Goal: Task Accomplishment & Management: Manage account settings

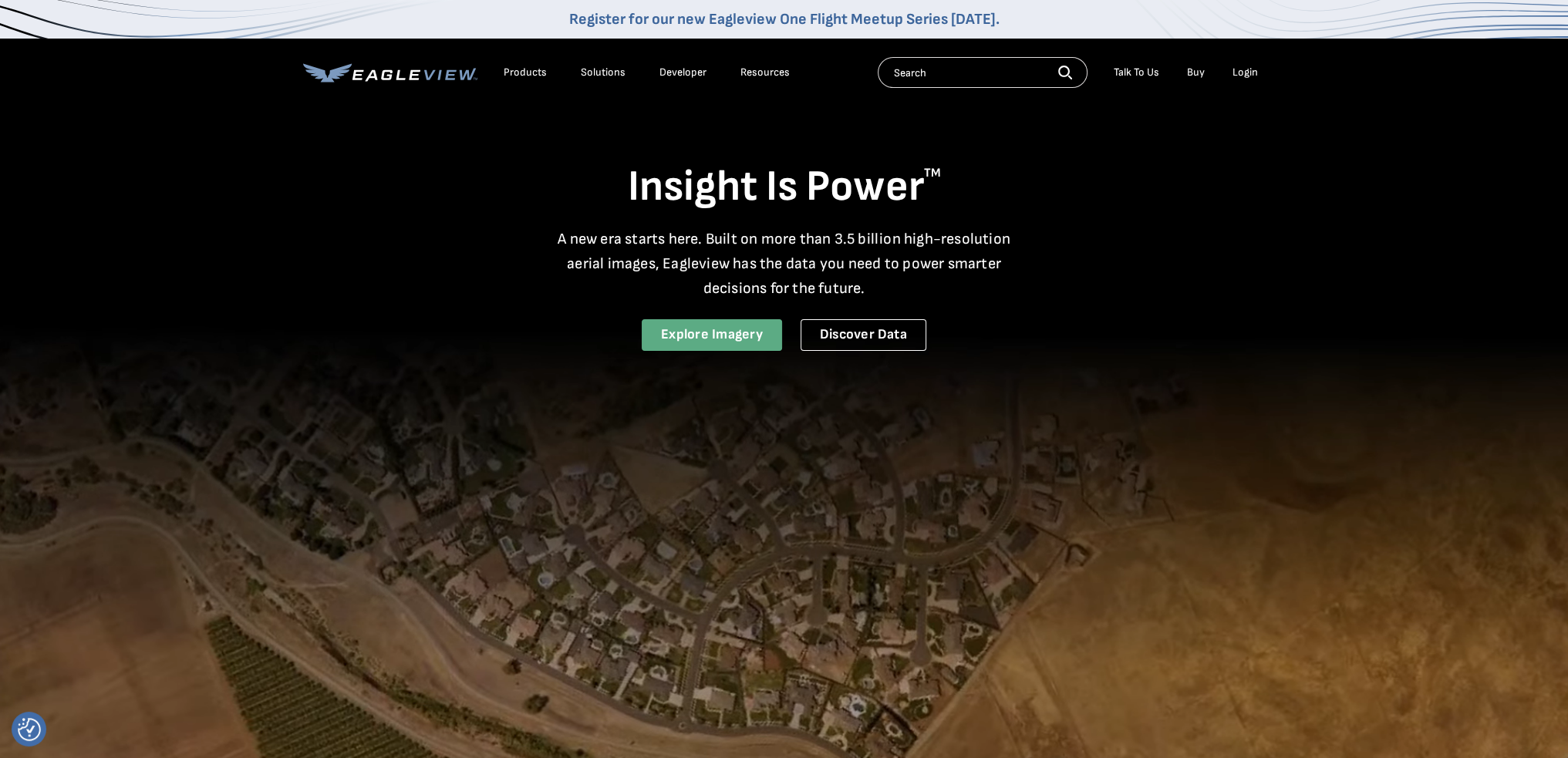
click at [681, 319] on link "Explore Imagery" at bounding box center [712, 335] width 141 height 32
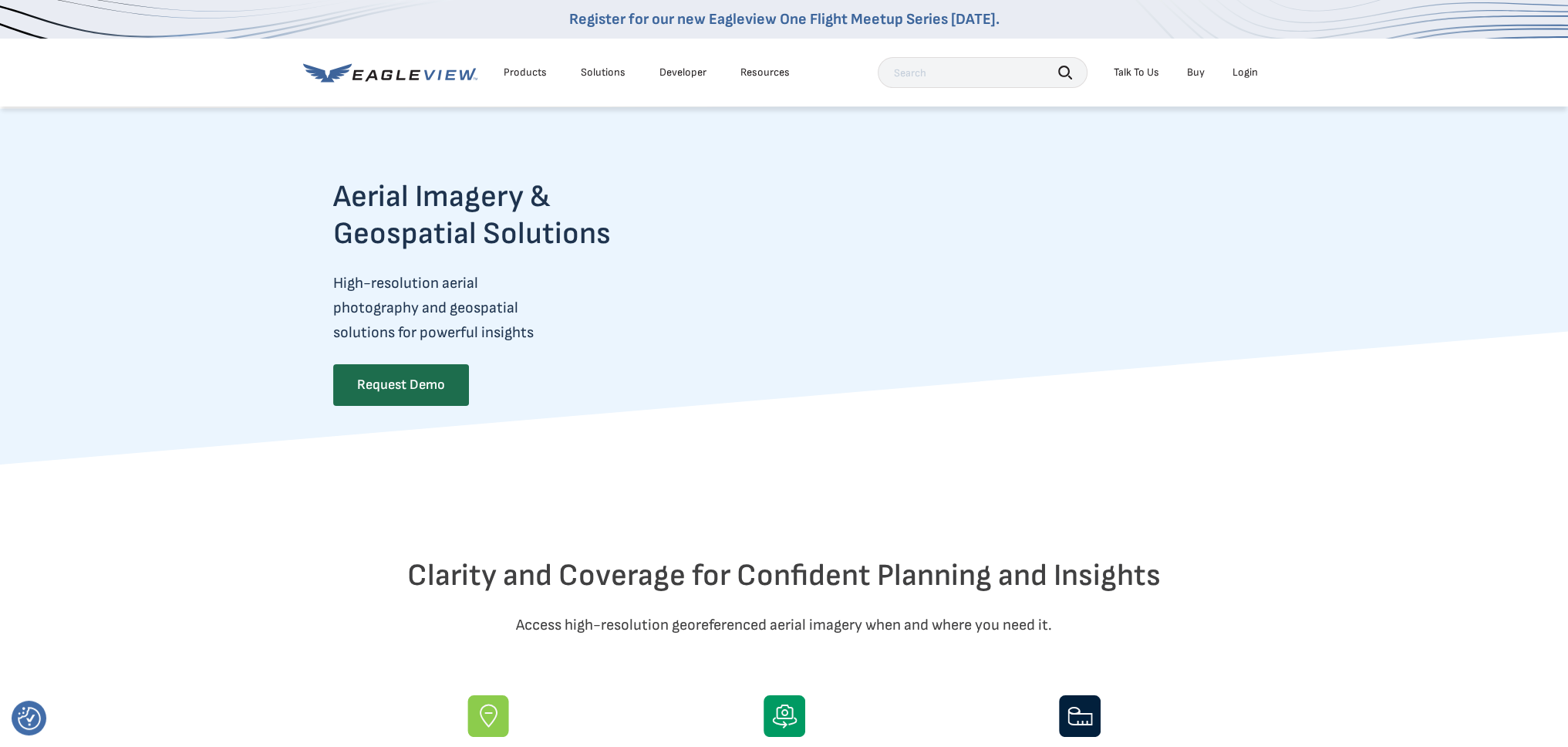
click at [1238, 67] on div "Login" at bounding box center [1245, 72] width 25 height 14
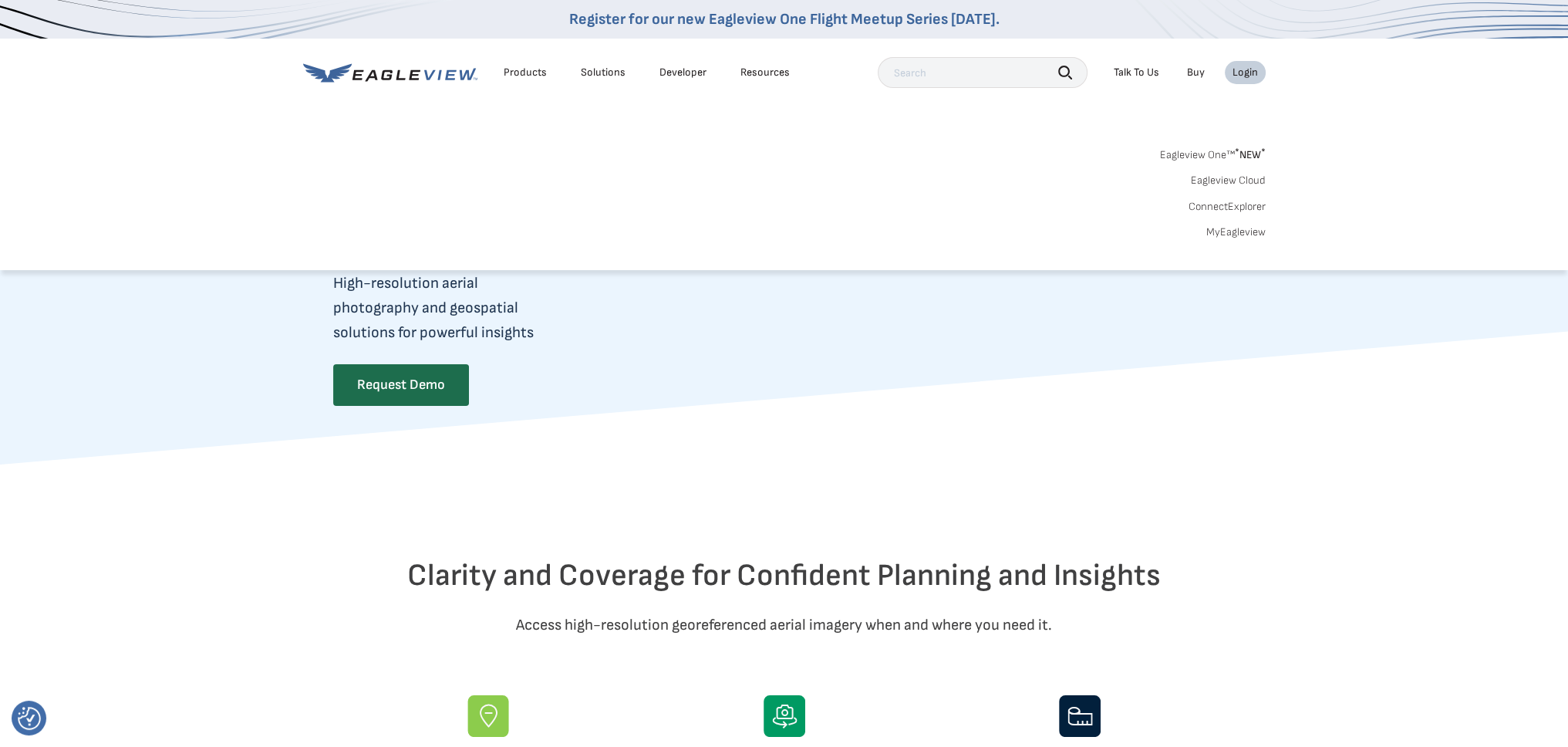
click at [1244, 231] on link "MyEagleview" at bounding box center [1236, 232] width 59 height 14
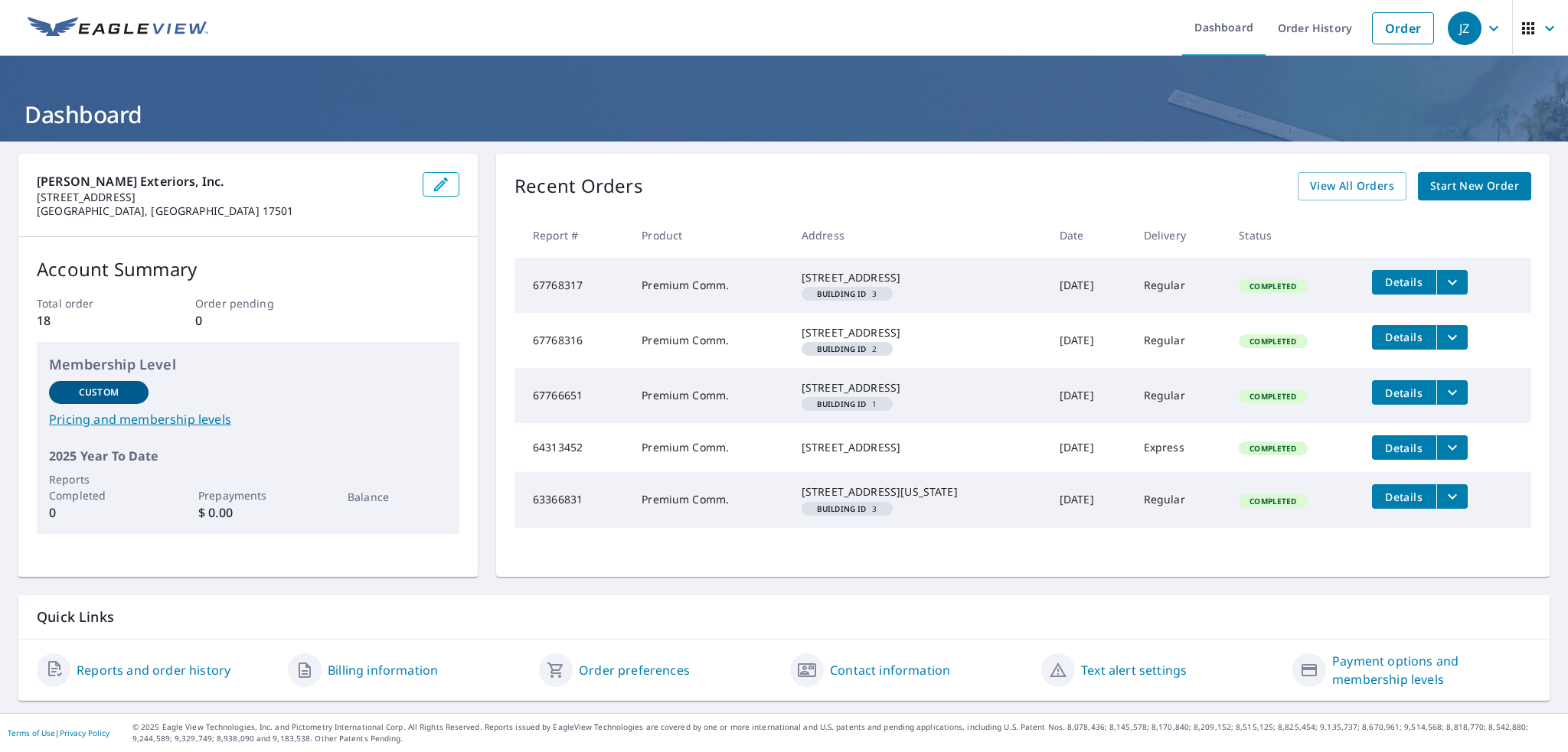
click at [385, 680] on link "Billing information" at bounding box center [382, 670] width 110 height 18
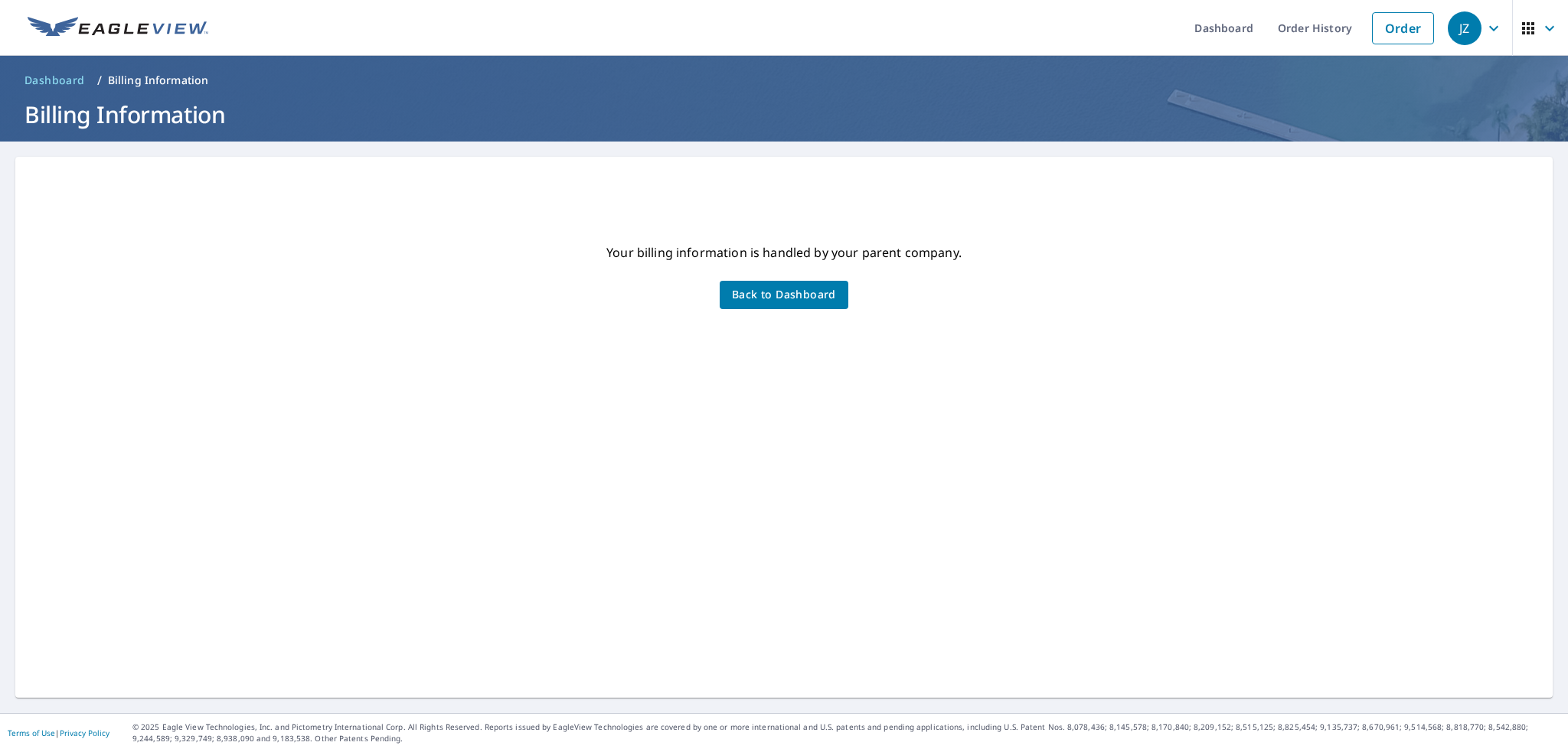
click at [749, 299] on span "Back to Dashboard" at bounding box center [784, 295] width 104 height 19
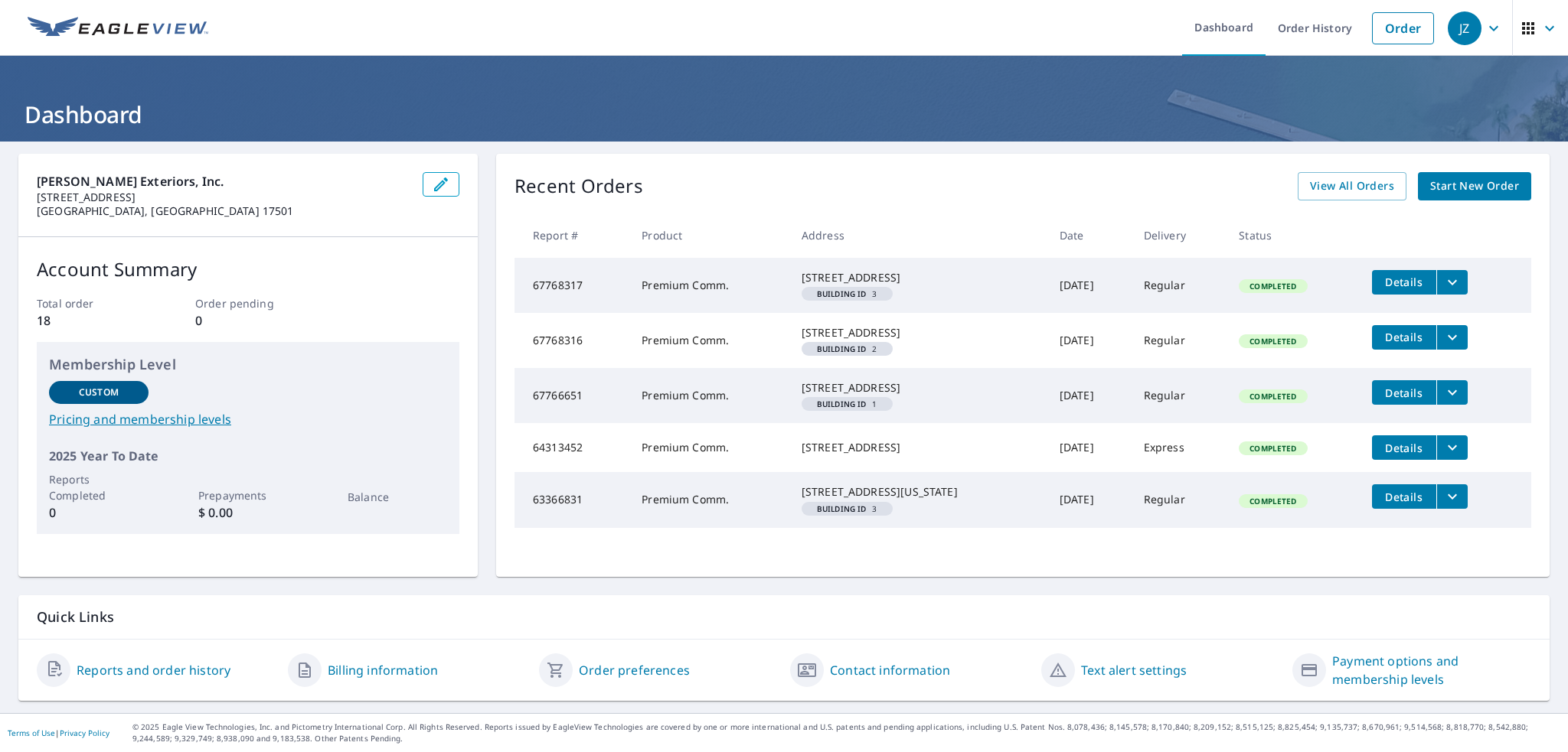
click at [1448, 280] on icon "filesDropdownBtn-67768317" at bounding box center [1452, 281] width 9 height 6
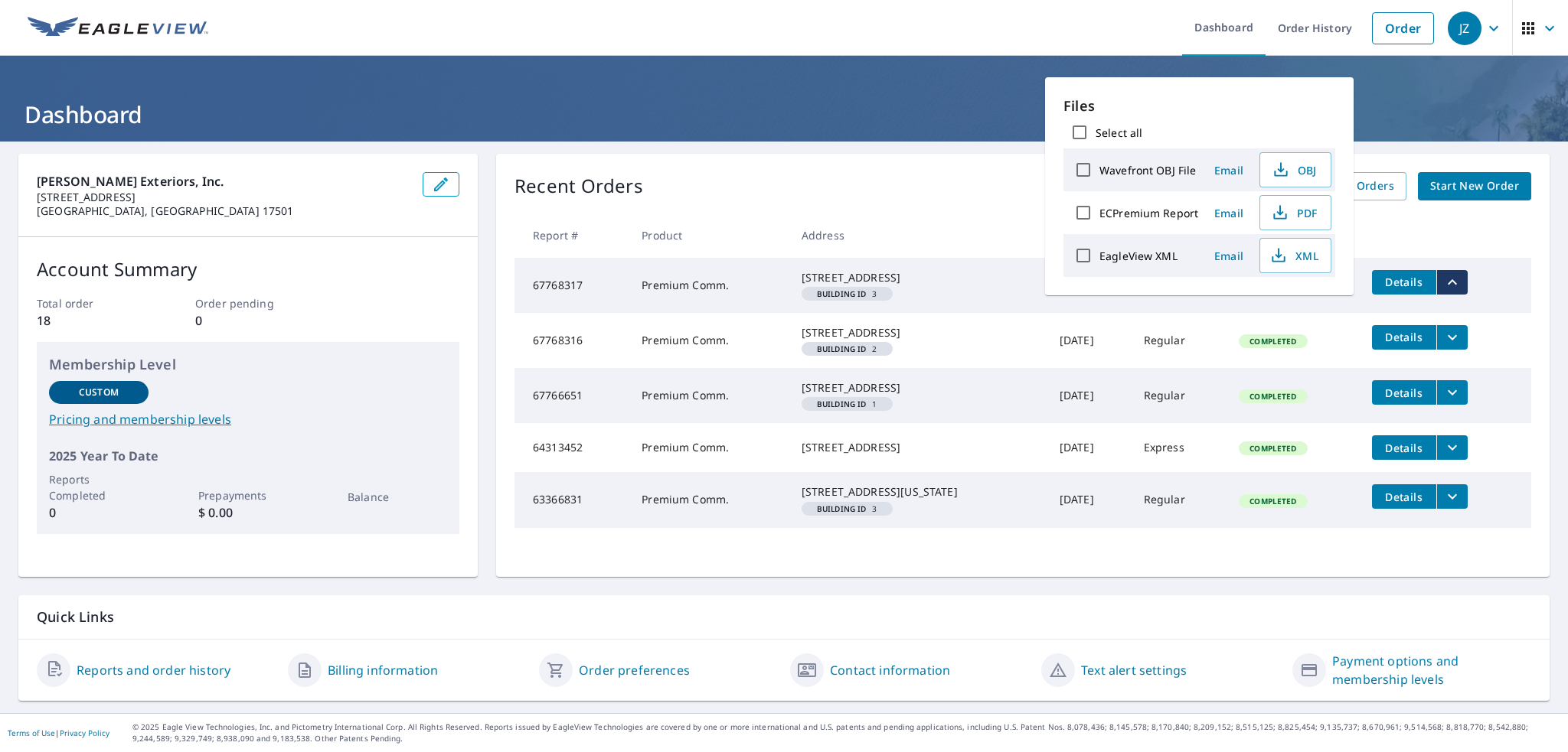
click at [1443, 280] on icon "filesDropdownBtn-67768317" at bounding box center [1452, 282] width 18 height 18
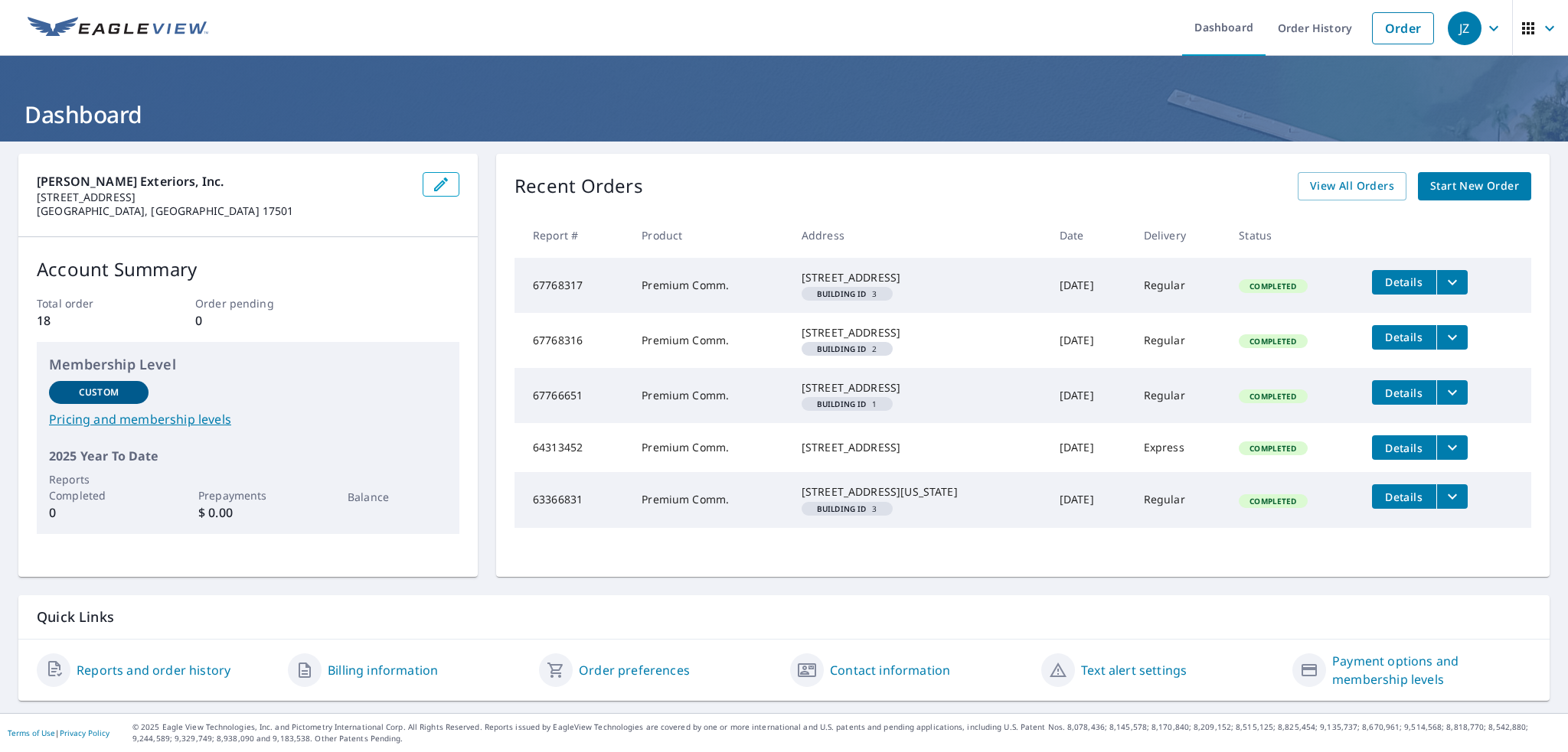
click at [158, 416] on link "Pricing and membership levels" at bounding box center [248, 419] width 398 height 18
click at [1327, 26] on link "Order History" at bounding box center [1315, 28] width 99 height 56
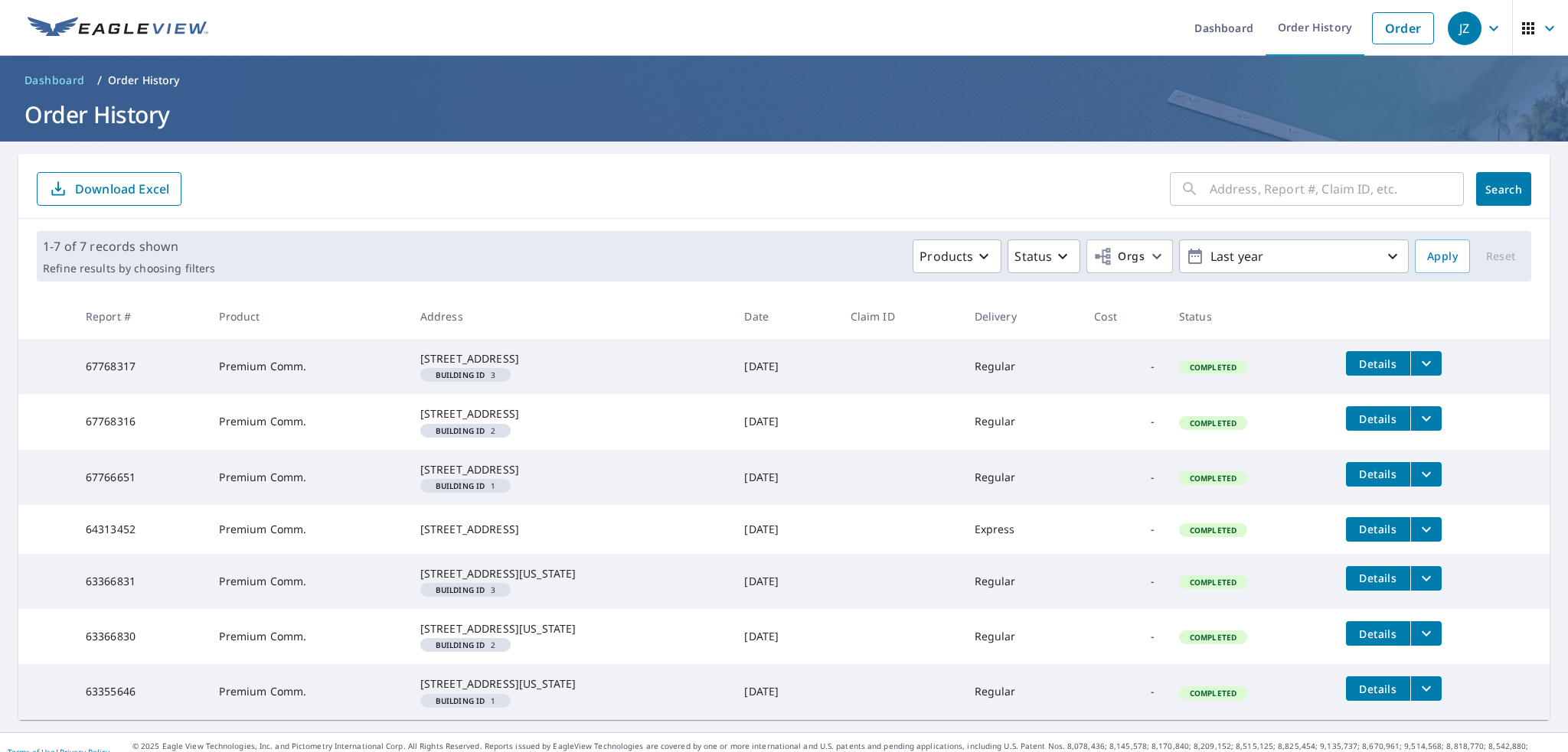
click at [1420, 358] on button "filesDropdownBtn-67768317" at bounding box center [1425, 363] width 31 height 25
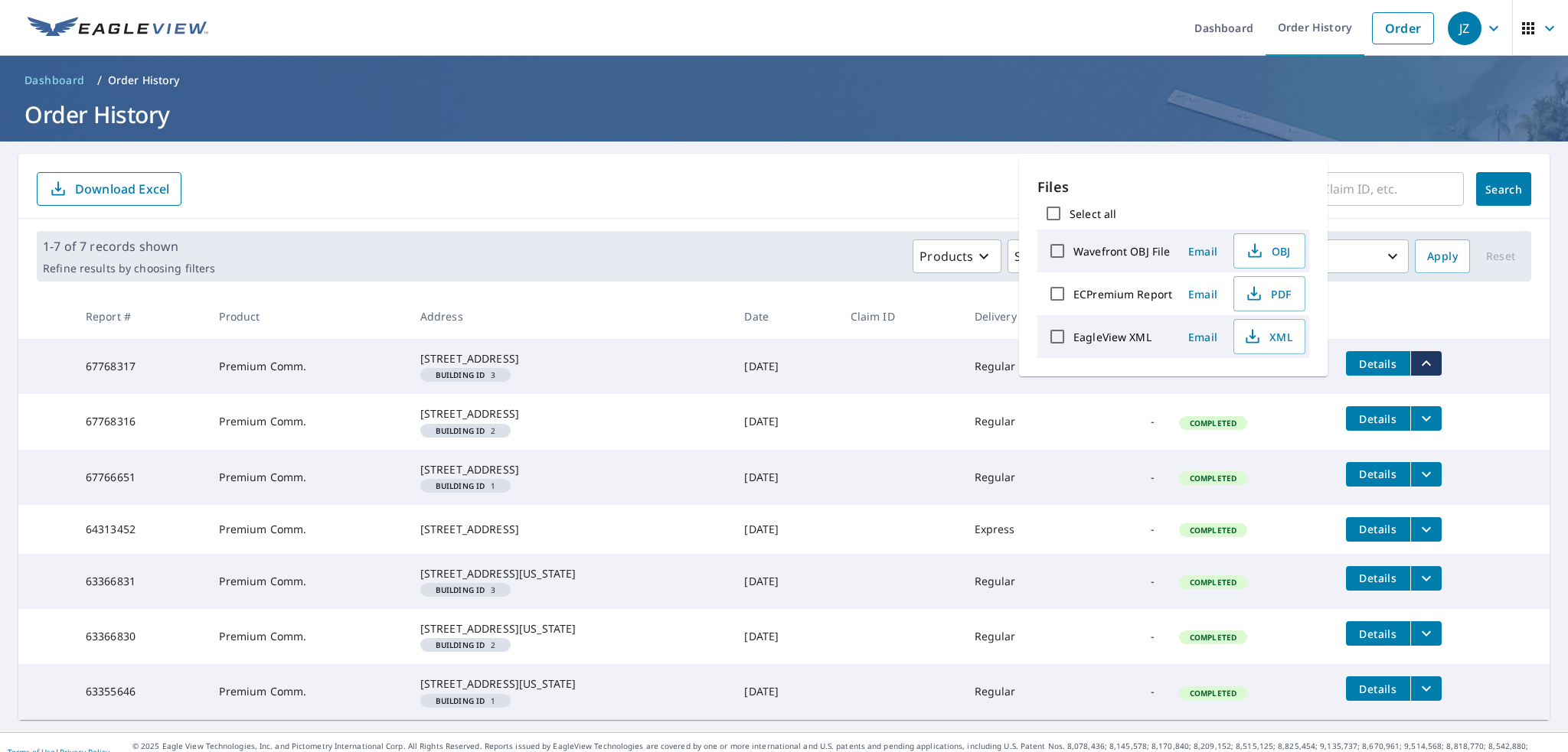
click at [1461, 342] on td "Details" at bounding box center [1441, 363] width 216 height 49
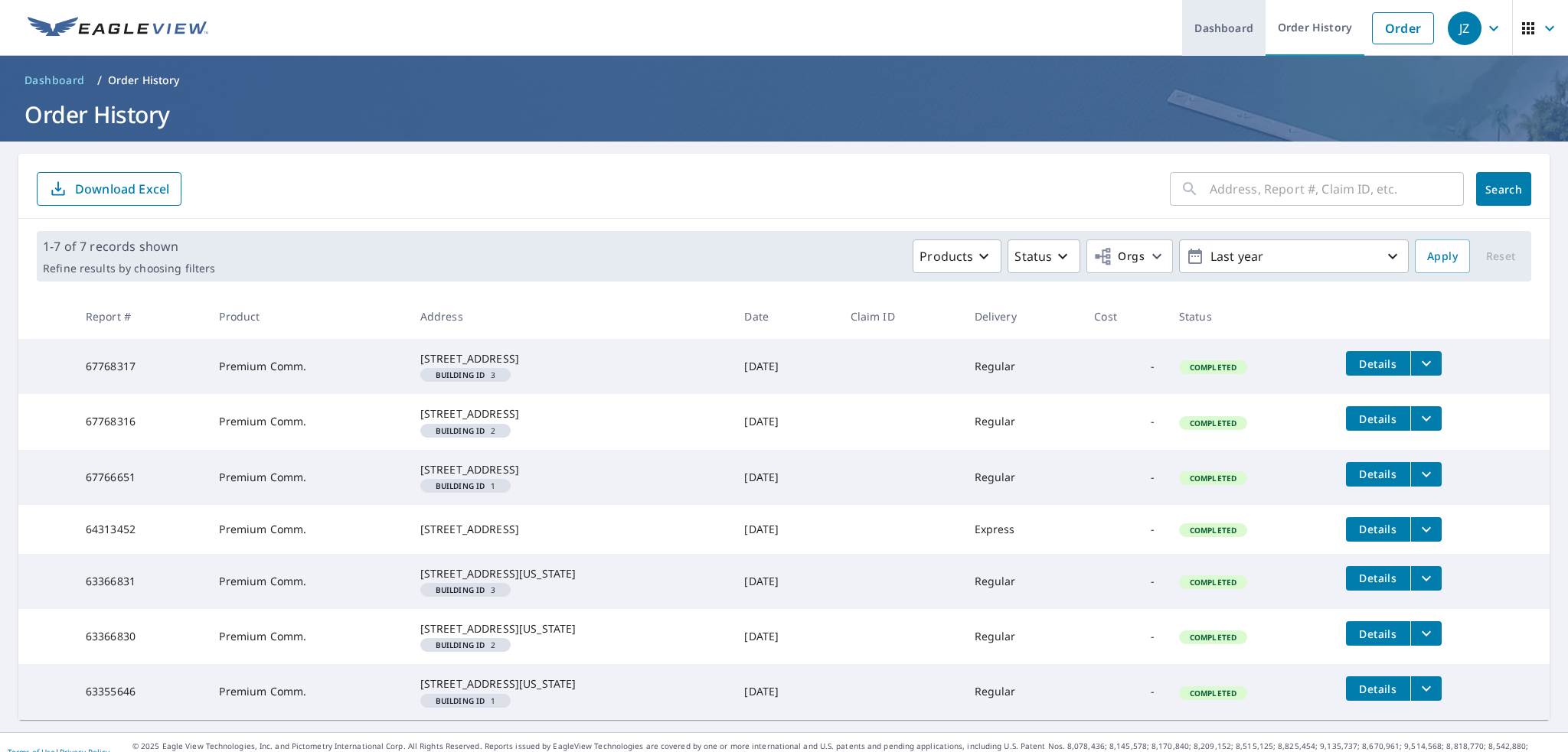
click at [1232, 26] on link "Dashboard" at bounding box center [1224, 28] width 83 height 56
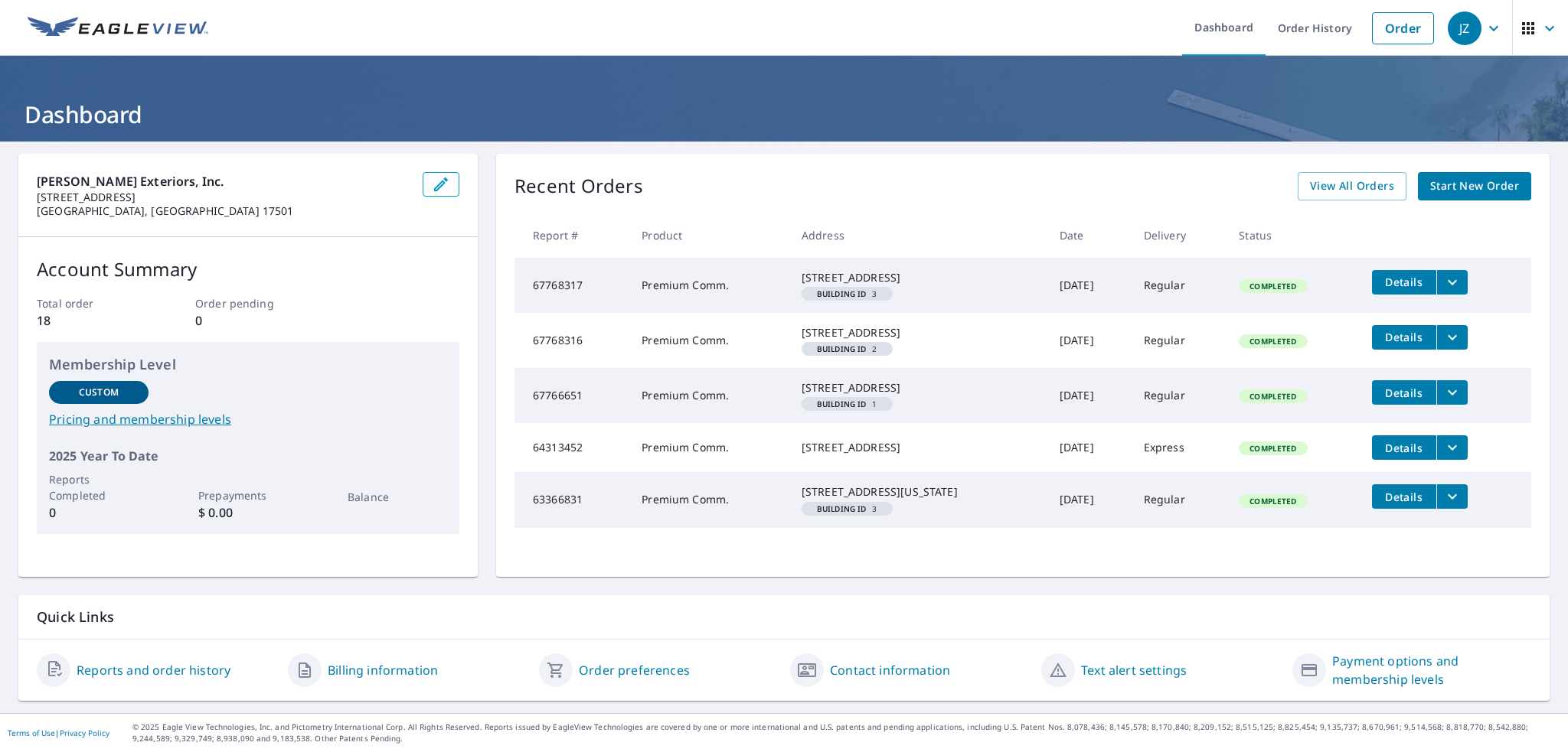
scroll to position [36, 0]
click at [167, 673] on link "Reports and order history" at bounding box center [153, 670] width 154 height 18
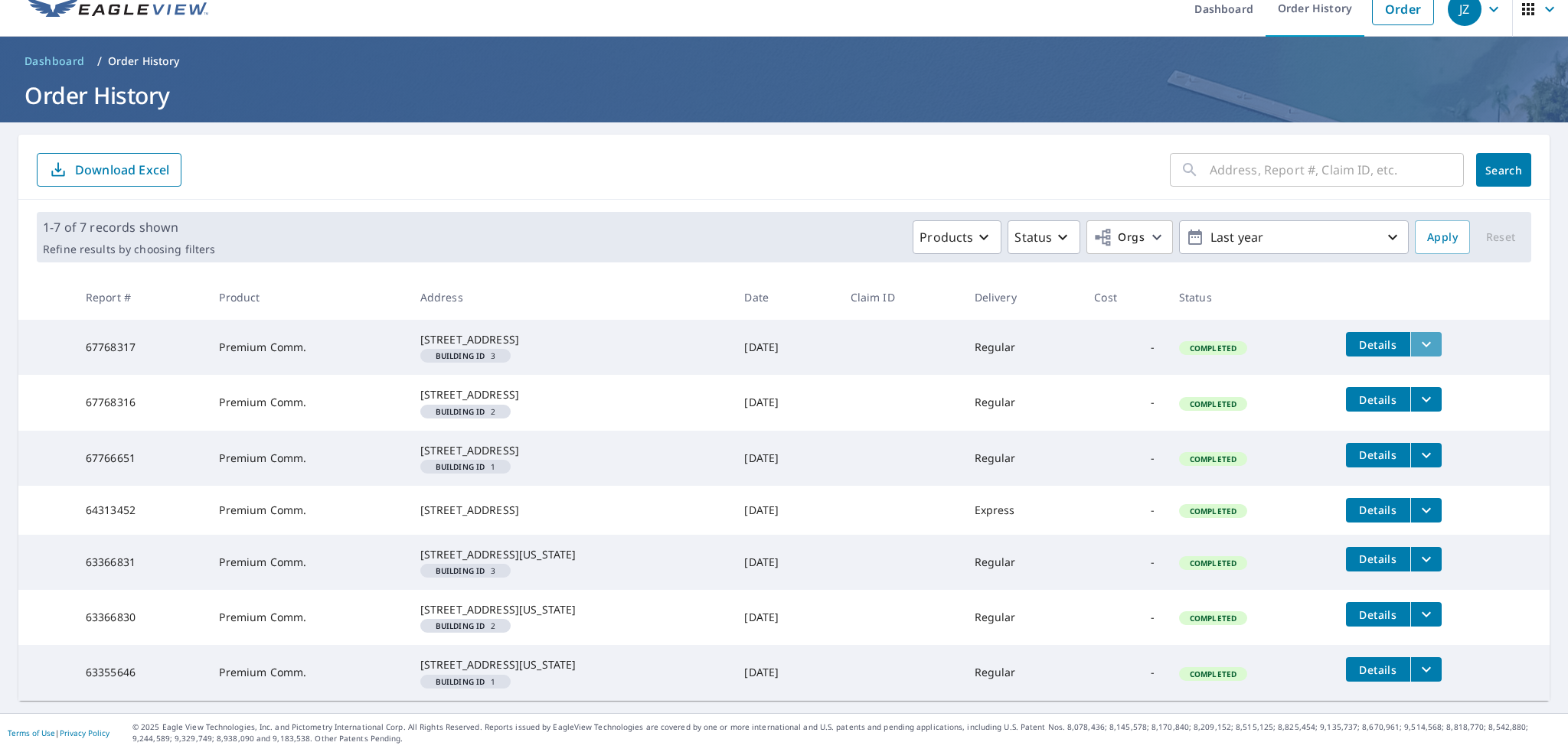
click at [1410, 332] on button "filesDropdownBtn-67768317" at bounding box center [1425, 344] width 31 height 25
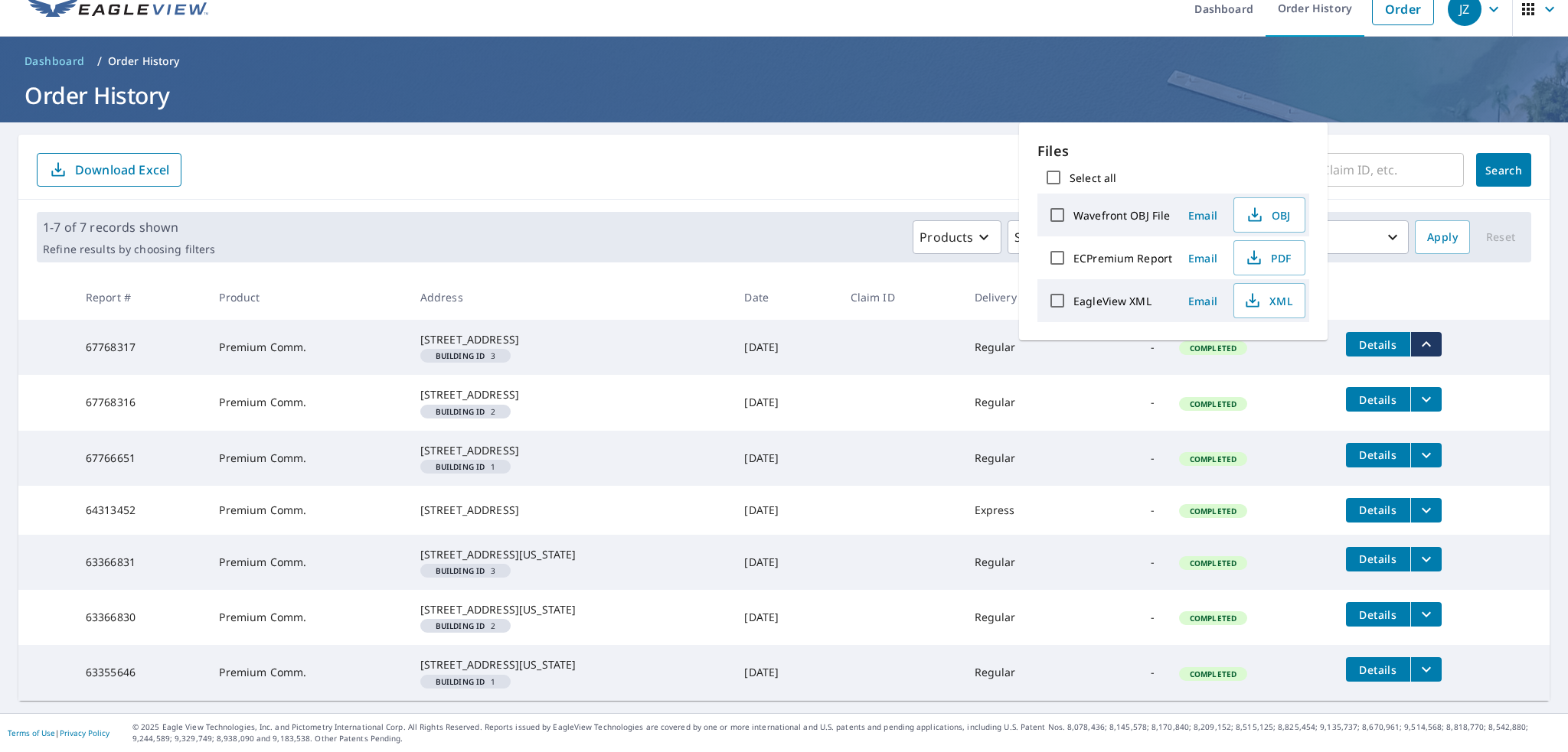
click at [1413, 275] on th at bounding box center [1441, 297] width 216 height 45
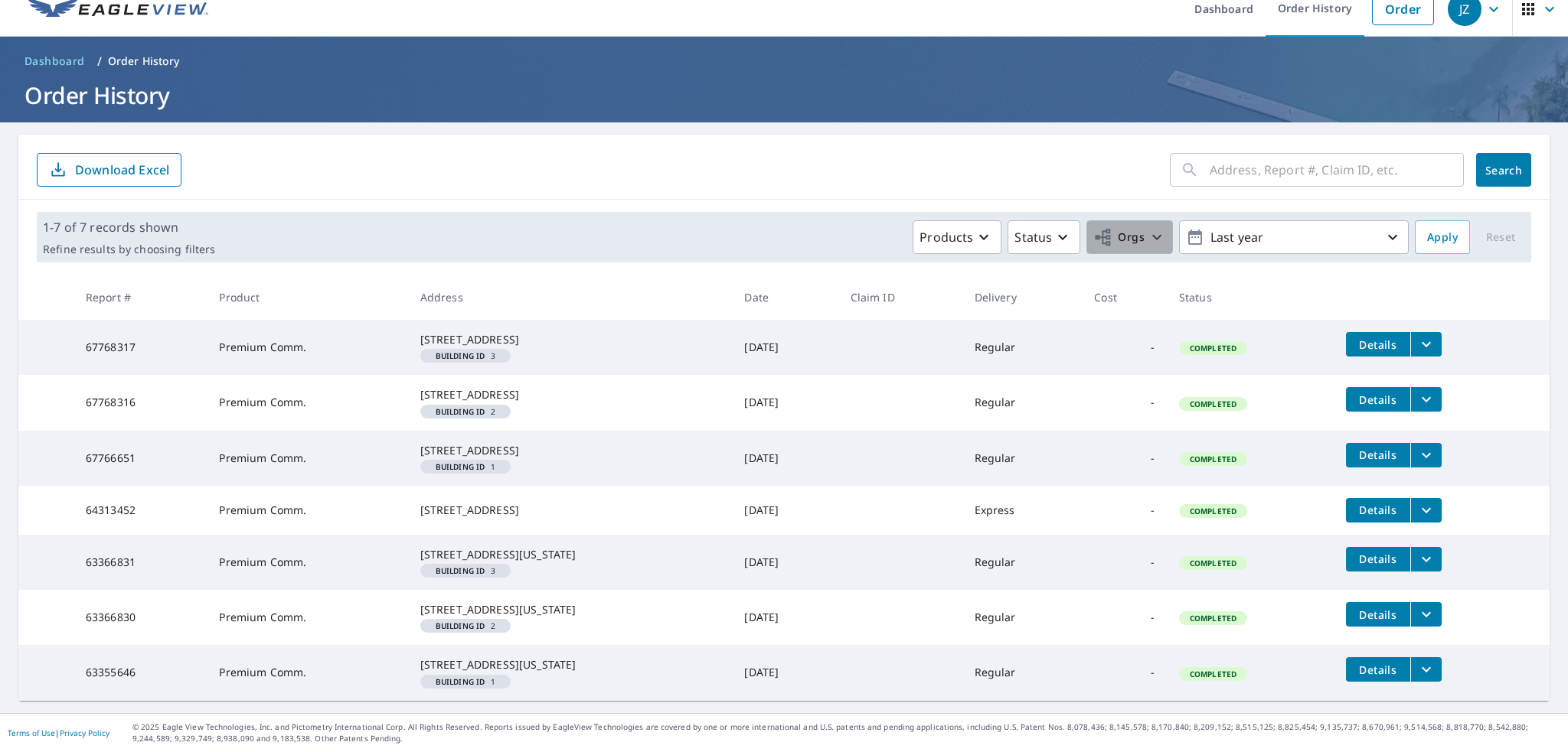
click at [1148, 228] on icon "button" at bounding box center [1157, 237] width 18 height 18
click at [842, 200] on div "1-7 of 7 records shown Refine results by choosing filters Products Status Orgs …" at bounding box center [784, 237] width 1531 height 75
click at [56, 54] on span "Dashboard" at bounding box center [55, 61] width 60 height 15
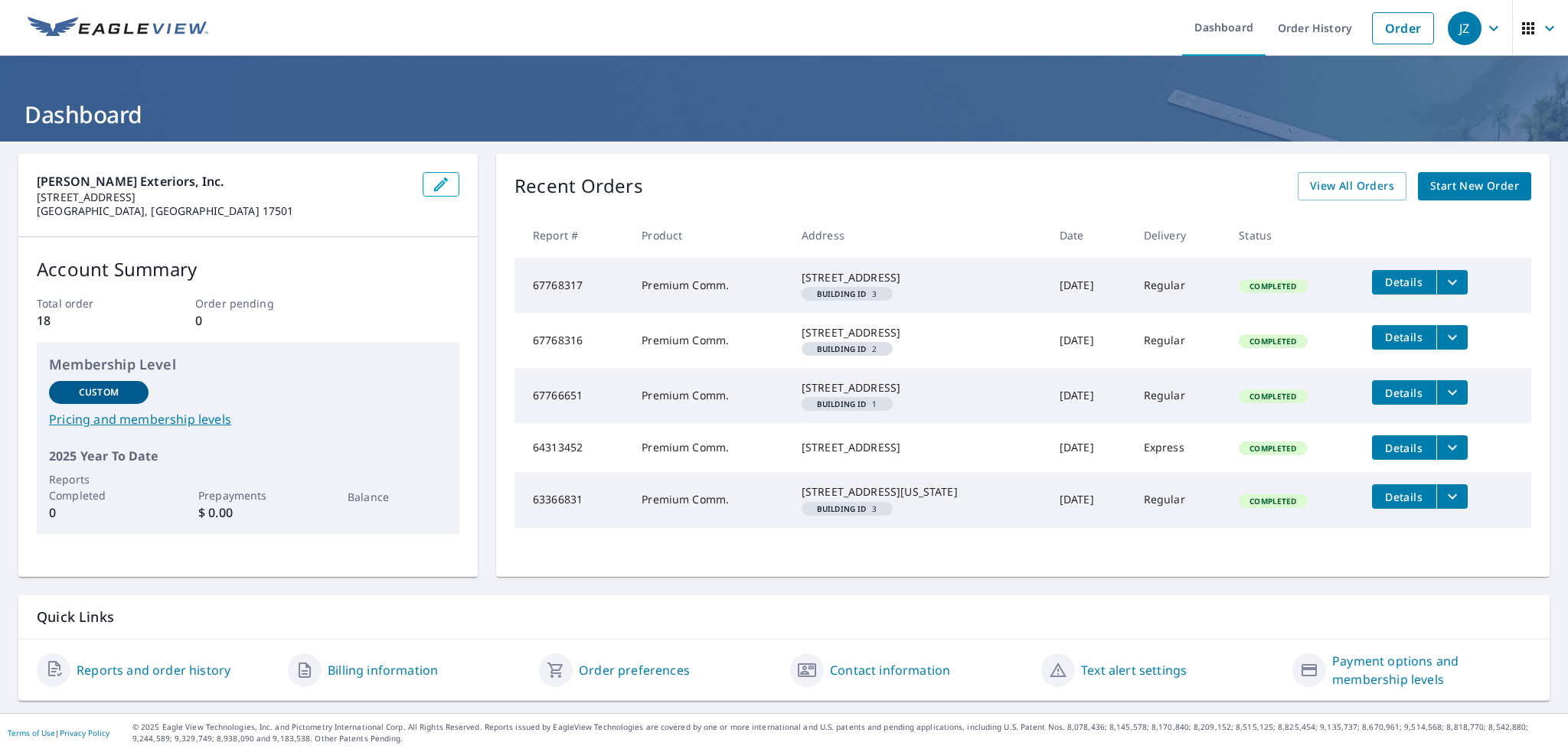
click at [1381, 666] on link "Payment options and membership levels" at bounding box center [1432, 670] width 199 height 37
